Goal: Check status: Check status

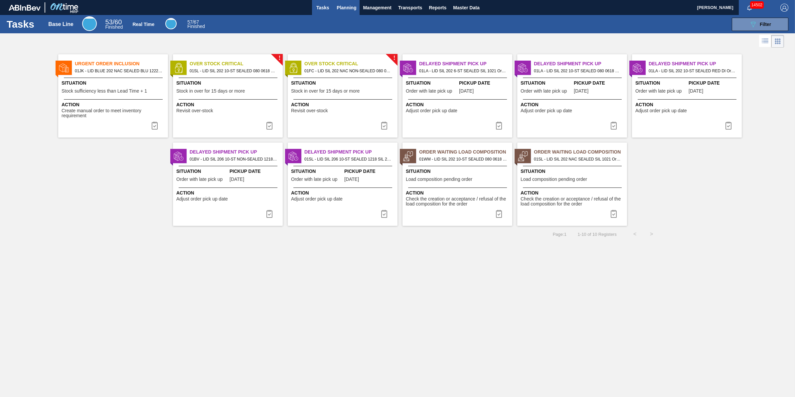
click at [342, 14] on button "Planning" at bounding box center [346, 7] width 26 height 15
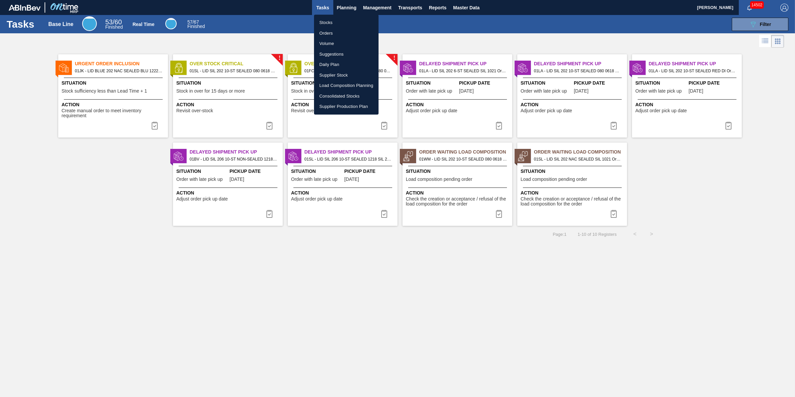
click at [341, 22] on li "Stocks" at bounding box center [346, 22] width 65 height 11
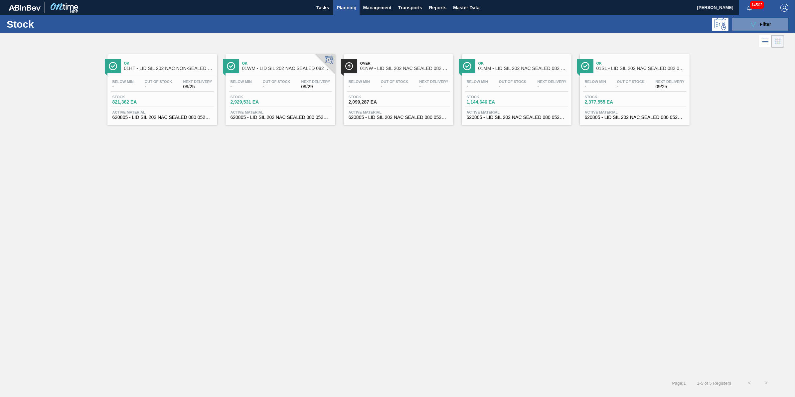
click at [748, 32] on div "Stock 089F7B8B-B2A5-4AFE-B5C0-19BA573D28AC Filter" at bounding box center [397, 24] width 795 height 18
click at [749, 32] on div "Stock 089F7B8B-B2A5-4AFE-B5C0-19BA573D28AC Filter" at bounding box center [397, 24] width 795 height 18
click at [750, 29] on button "089F7B8B-B2A5-4AFE-B5C0-19BA573D28AC Filter" at bounding box center [760, 24] width 57 height 13
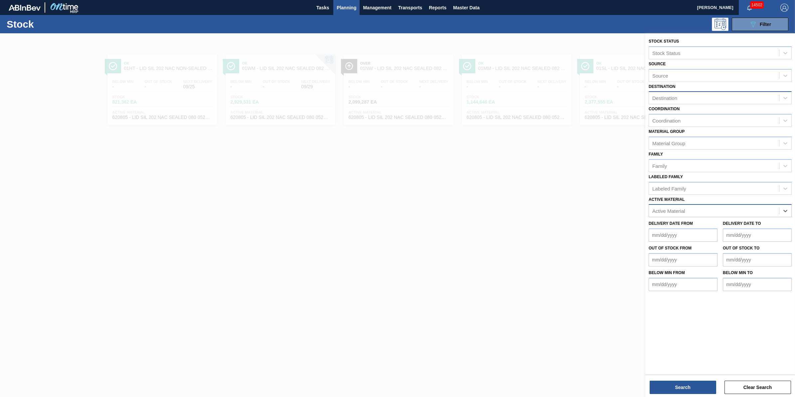
click at [723, 92] on div "Destination" at bounding box center [720, 97] width 143 height 13
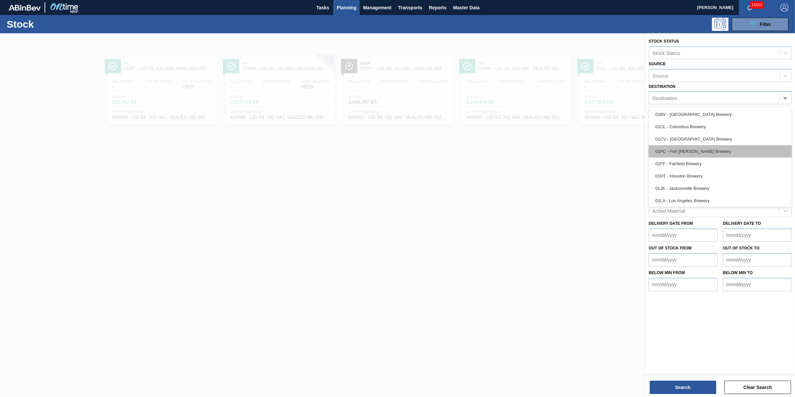
click at [726, 150] on div "01FC - Fort [PERSON_NAME] Brewery" at bounding box center [720, 151] width 143 height 12
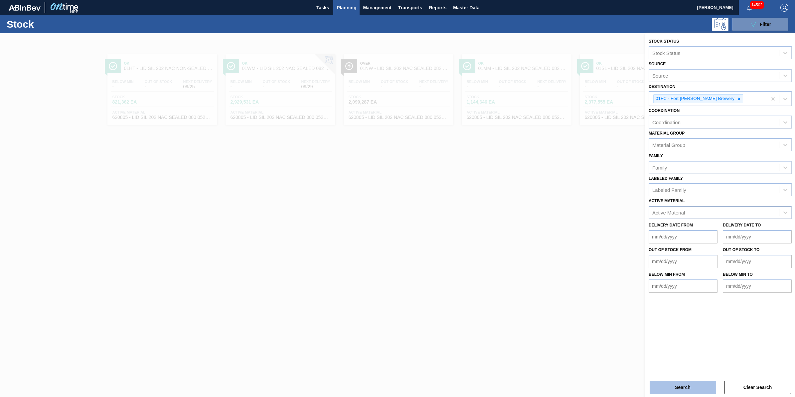
click at [682, 390] on button "Search" at bounding box center [683, 386] width 67 height 13
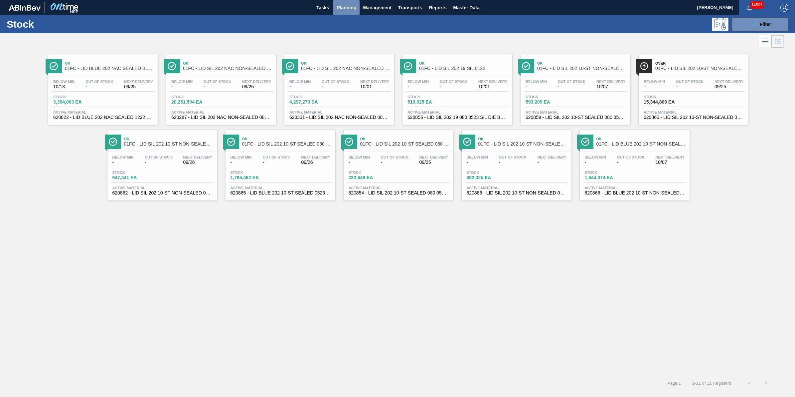
click at [353, 12] on button "Planning" at bounding box center [346, 7] width 26 height 15
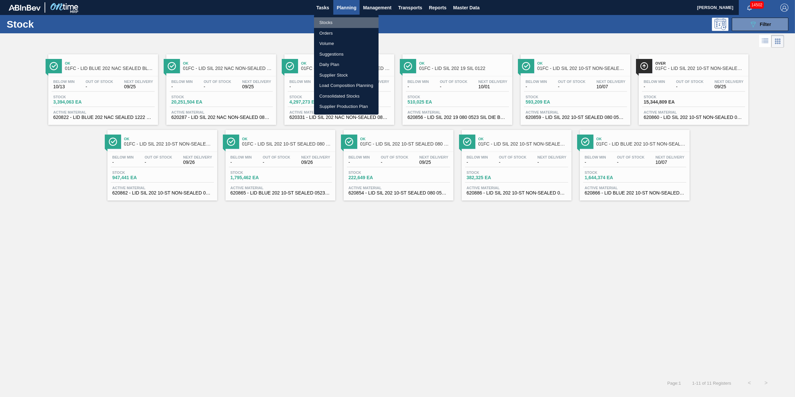
click at [348, 23] on li "Stocks" at bounding box center [346, 22] width 65 height 11
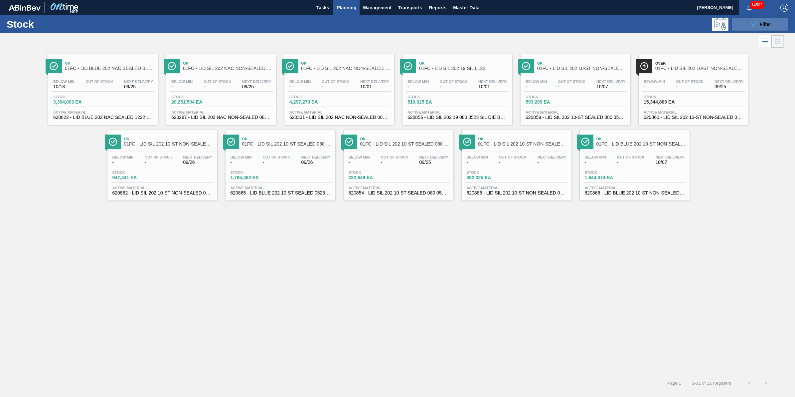
click at [779, 20] on button "089F7B8B-B2A5-4AFE-B5C0-19BA573D28AC Filter" at bounding box center [760, 24] width 57 height 13
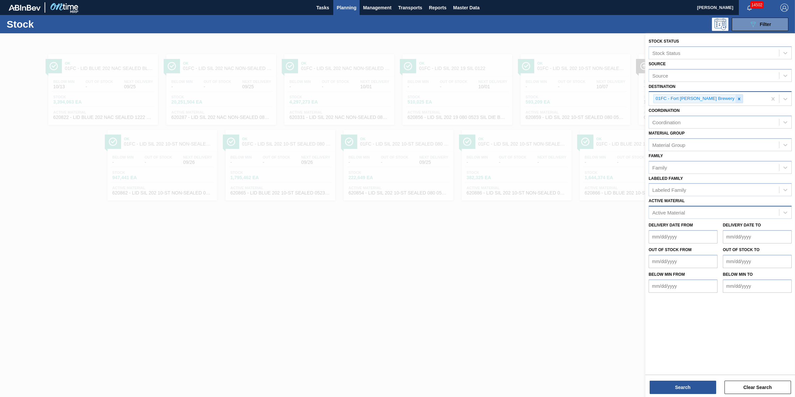
click at [736, 97] on div at bounding box center [739, 99] width 7 height 8
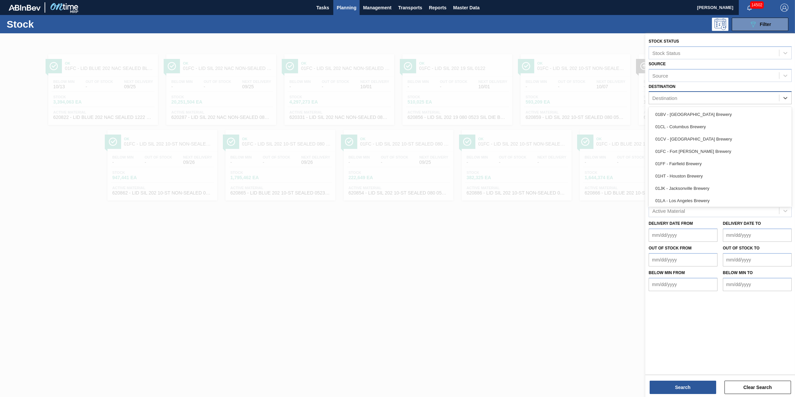
click at [712, 98] on div "Destination" at bounding box center [714, 98] width 130 height 10
click at [693, 184] on div "01SL - St. [PERSON_NAME]" at bounding box center [720, 187] width 143 height 12
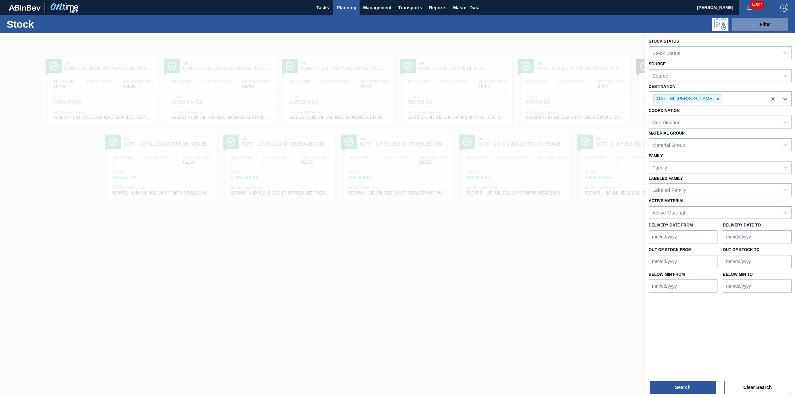
click at [691, 394] on div "Stock Status Stock Status Source Source Destination option 01SL - St. [PERSON_N…" at bounding box center [721, 215] width 150 height 365
click at [693, 389] on button "Search" at bounding box center [683, 386] width 67 height 13
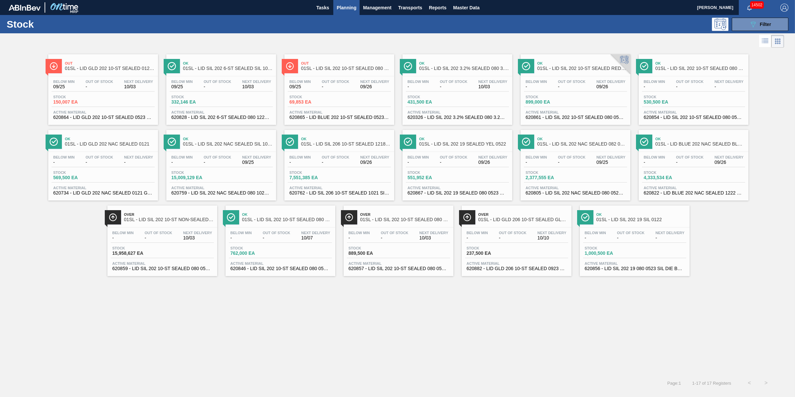
click at [165, 248] on div "Stock 15,958,627 EA" at bounding box center [162, 252] width 103 height 12
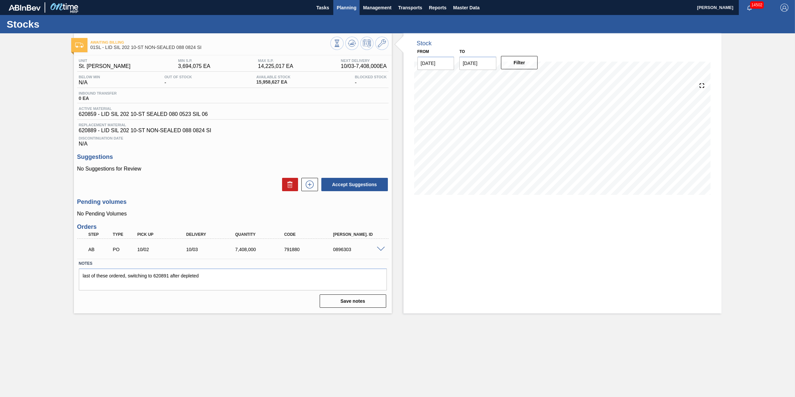
click at [344, 5] on span "Planning" at bounding box center [347, 8] width 20 height 8
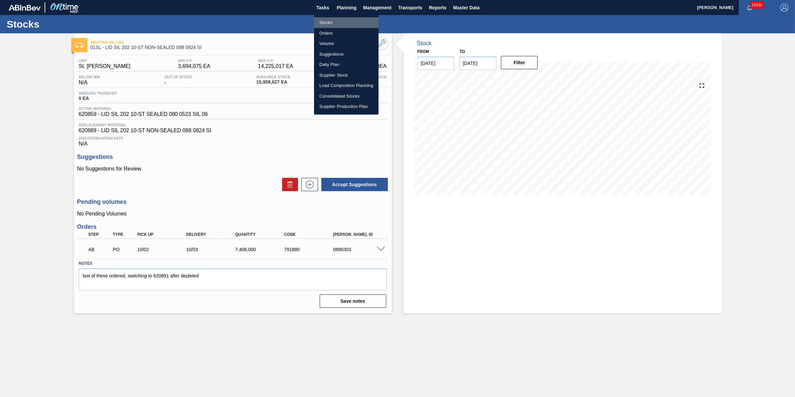
drag, startPoint x: 340, startPoint y: 20, endPoint x: 341, endPoint y: 24, distance: 4.3
click at [340, 20] on li "Stocks" at bounding box center [346, 22] width 65 height 11
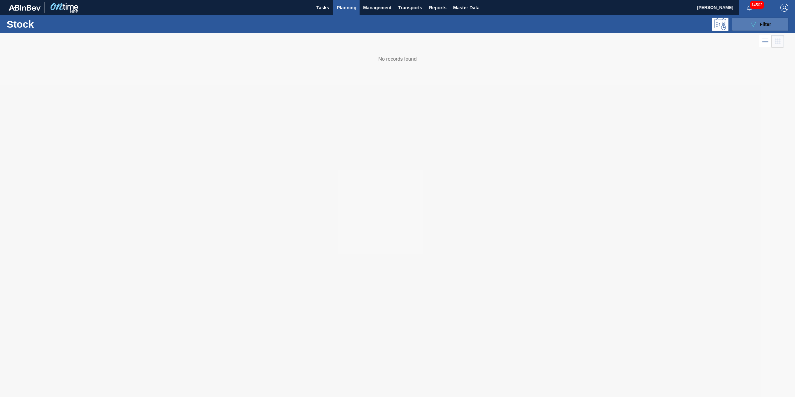
click at [753, 22] on icon "089F7B8B-B2A5-4AFE-B5C0-19BA573D28AC" at bounding box center [754, 24] width 8 height 8
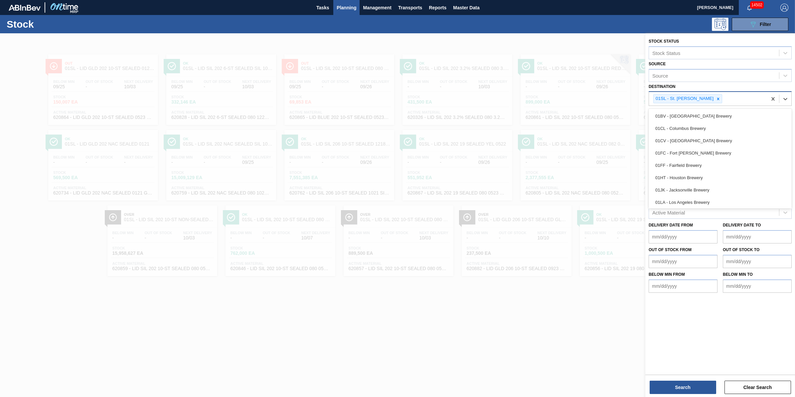
drag, startPoint x: 711, startPoint y: 92, endPoint x: 710, endPoint y: 98, distance: 6.5
click at [711, 92] on div "01SL - St. [PERSON_NAME]" at bounding box center [708, 99] width 118 height 14
click at [715, 95] on div at bounding box center [718, 99] width 7 height 8
click at [690, 208] on div "Active Material" at bounding box center [714, 211] width 130 height 10
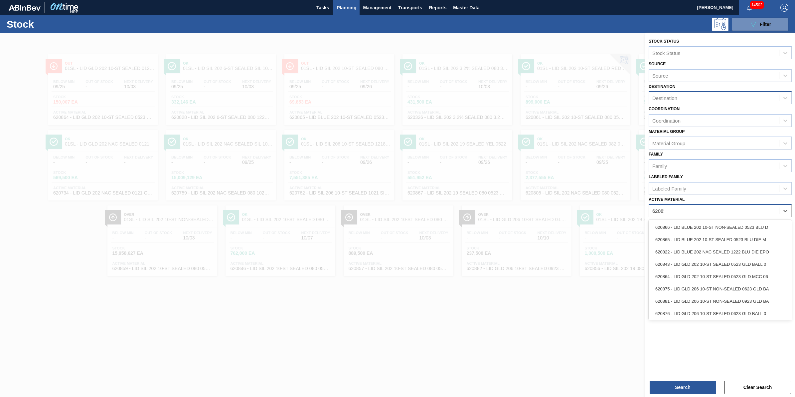
type Material "620859"
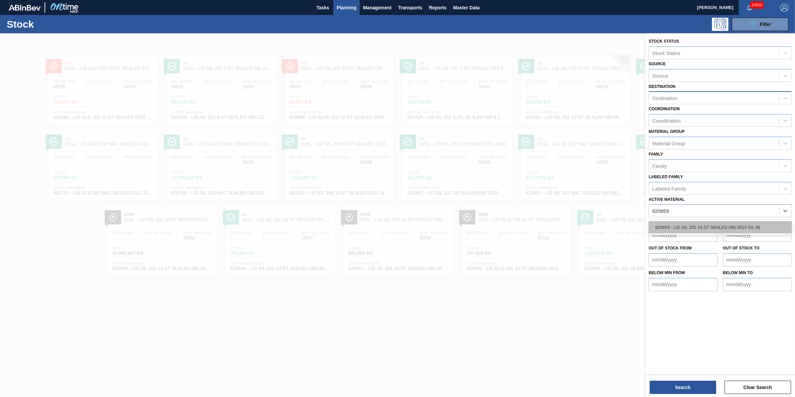
click at [688, 226] on div "620859 - LID SIL 202 10-ST SEALED 080 0523 SIL 06" at bounding box center [720, 227] width 143 height 12
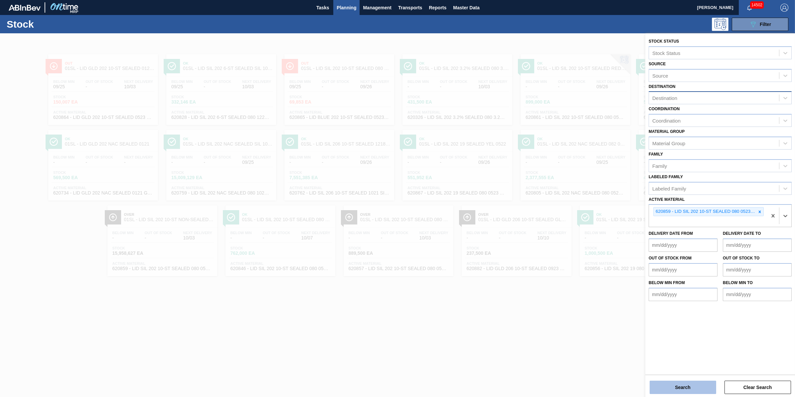
click at [687, 384] on button "Search" at bounding box center [683, 386] width 67 height 13
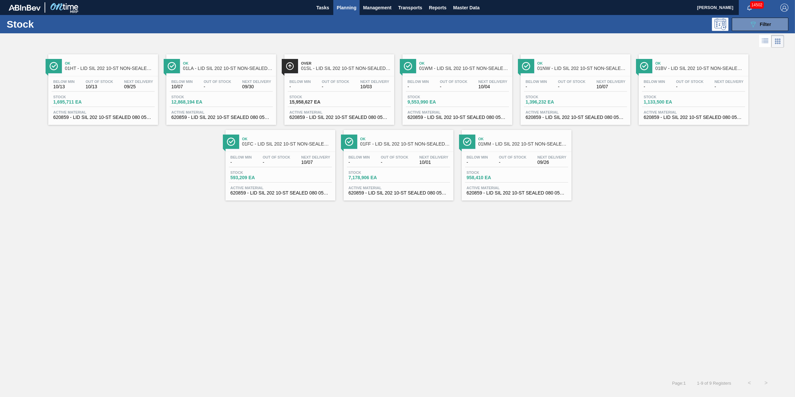
click at [126, 101] on div "Stock 1,695,711 EA" at bounding box center [103, 101] width 103 height 12
click at [306, 81] on span "Below Min" at bounding box center [300, 82] width 21 height 4
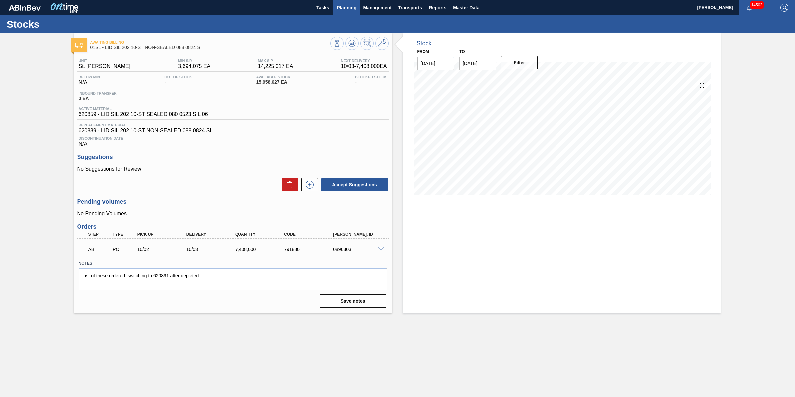
click at [350, 5] on span "Planning" at bounding box center [347, 8] width 20 height 8
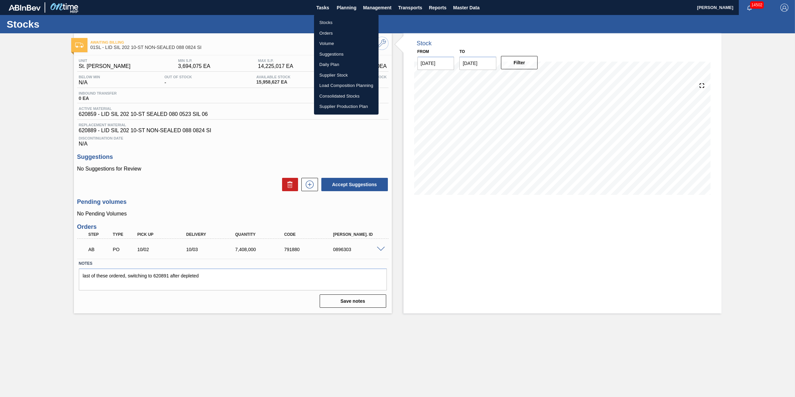
click at [350, 20] on li "Stocks" at bounding box center [346, 22] width 65 height 11
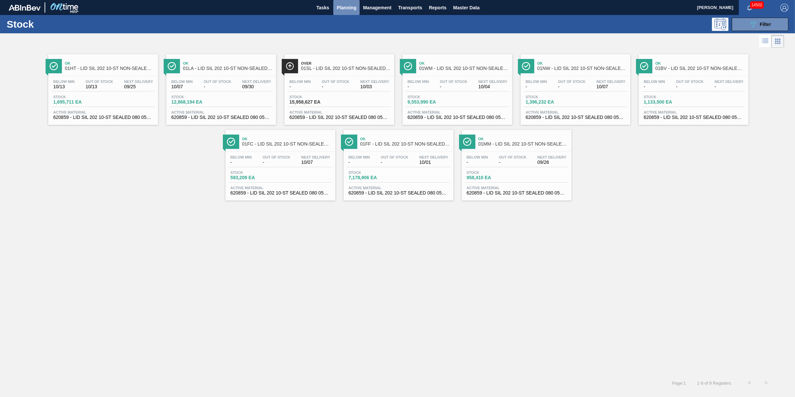
click at [348, 5] on span "Planning" at bounding box center [347, 8] width 20 height 8
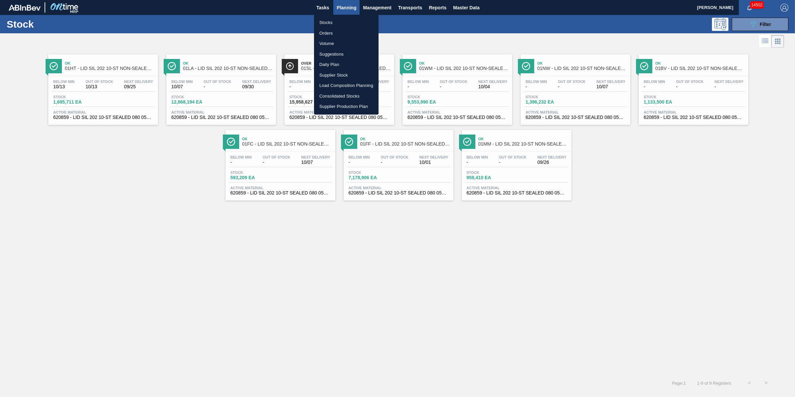
click at [348, 20] on li "Stocks" at bounding box center [346, 22] width 65 height 11
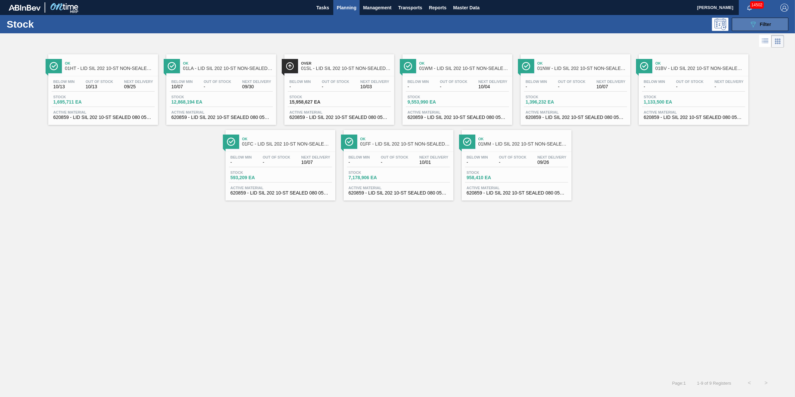
click at [763, 22] on span "Filter" at bounding box center [765, 24] width 11 height 5
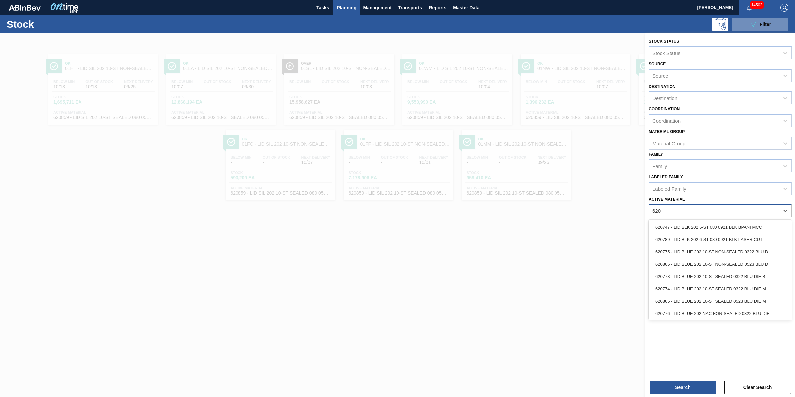
type Material "620848"
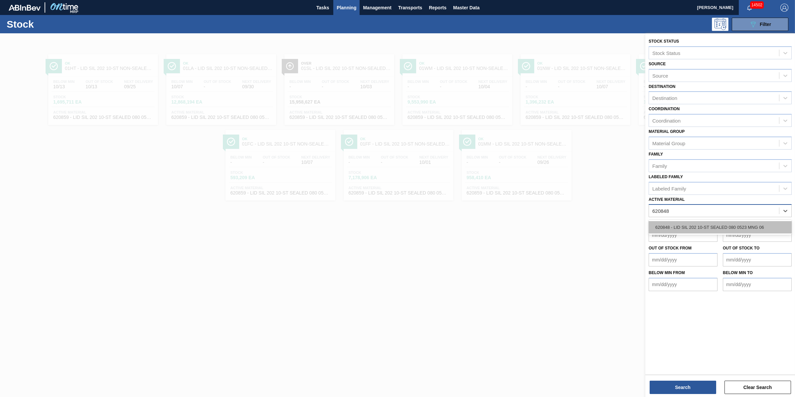
click at [760, 225] on div "620848 - LID SIL 202 10-ST SEALED 080 0523 MNG 06" at bounding box center [720, 227] width 143 height 12
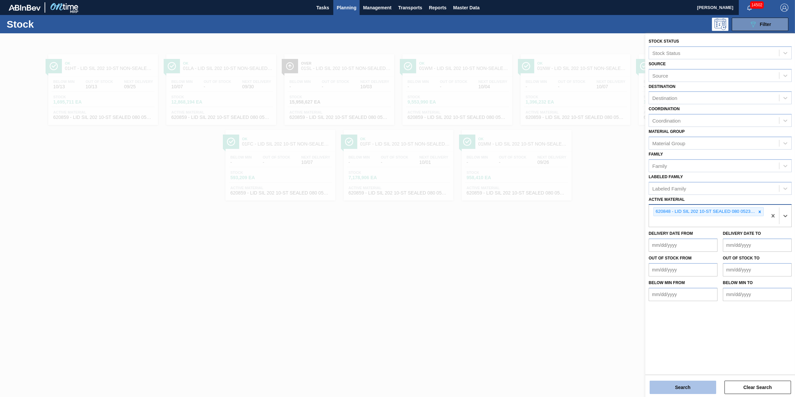
click at [688, 391] on button "Search" at bounding box center [683, 386] width 67 height 13
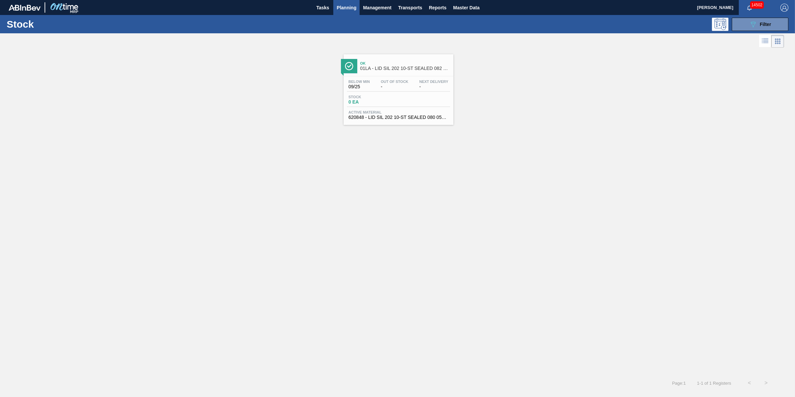
click at [415, 94] on div "Below Min 09/25 Out Of Stock - Next Delivery - Stock 0 EA Active Material 62084…" at bounding box center [399, 98] width 110 height 45
